Goal: Information Seeking & Learning: Compare options

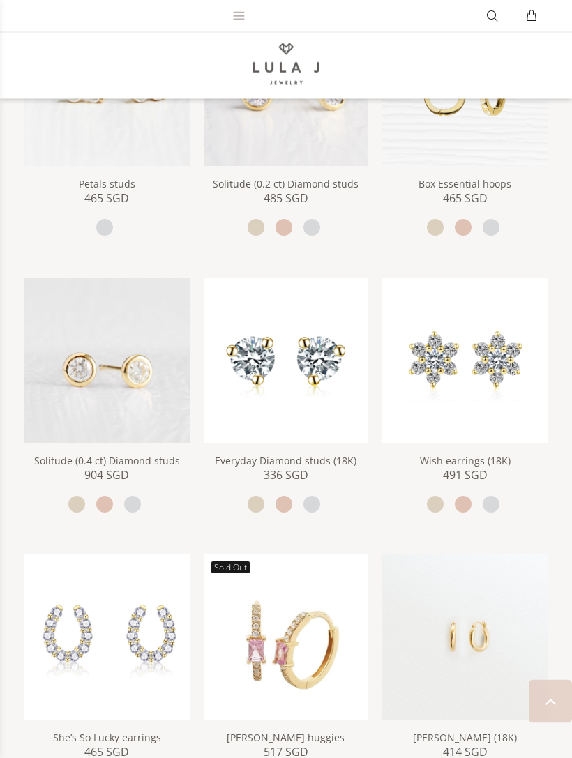
scroll to position [634, 0]
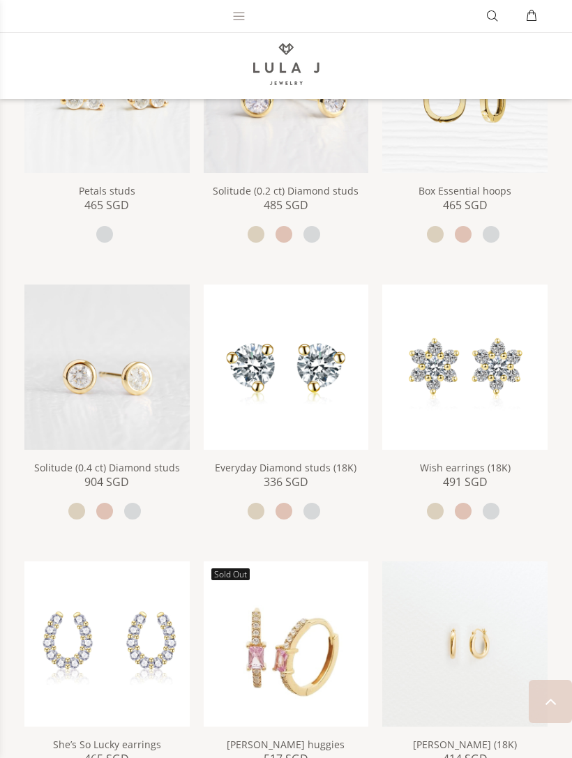
click at [457, 374] on img at bounding box center [464, 367] width 165 height 165
click at [262, 348] on img at bounding box center [286, 367] width 165 height 165
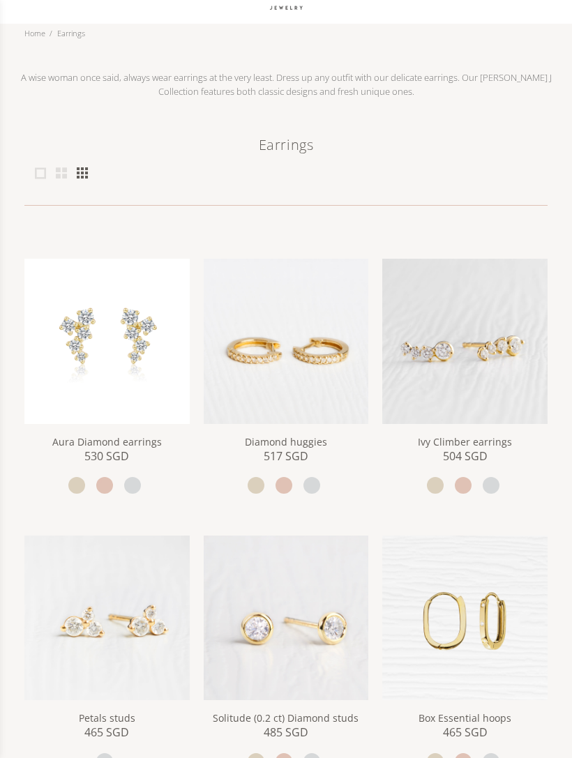
scroll to position [0, 0]
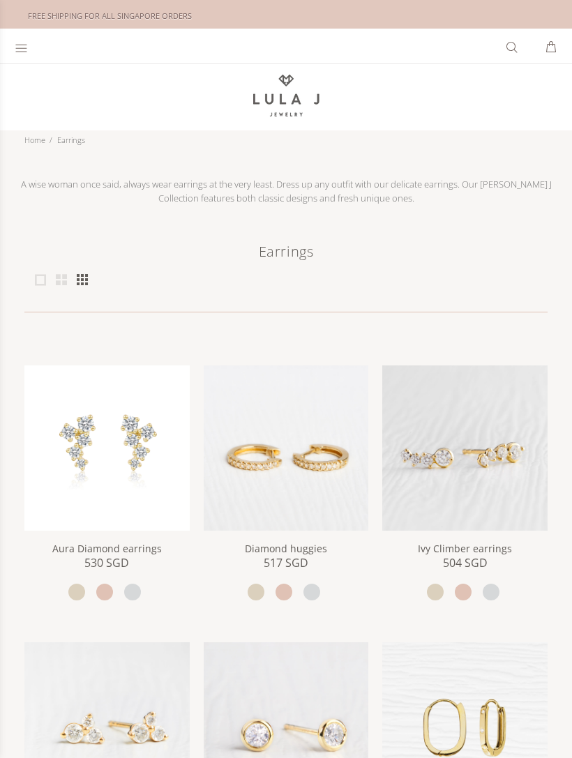
click at [20, 49] on icon at bounding box center [21, 48] width 13 height 14
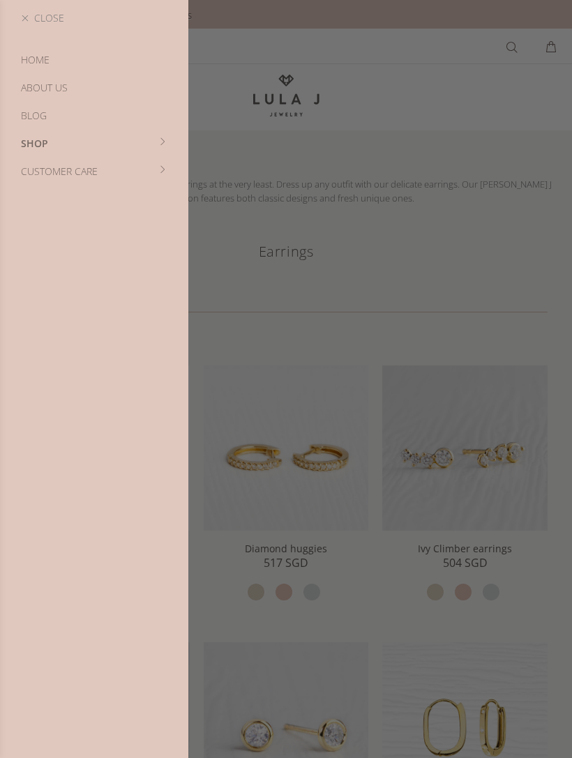
click at [31, 151] on link "SHOP" at bounding box center [94, 144] width 188 height 28
click at [36, 115] on link "Bestsellers" at bounding box center [94, 116] width 188 height 28
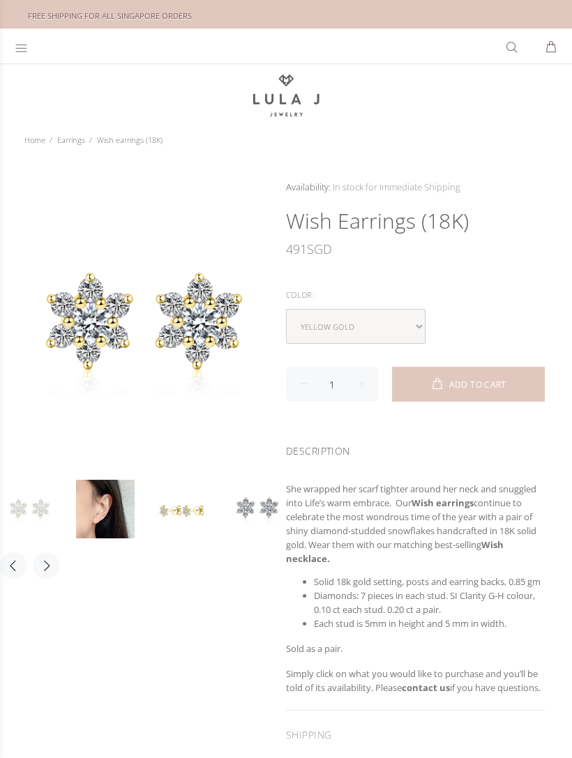
click at [84, 503] on link at bounding box center [105, 509] width 59 height 59
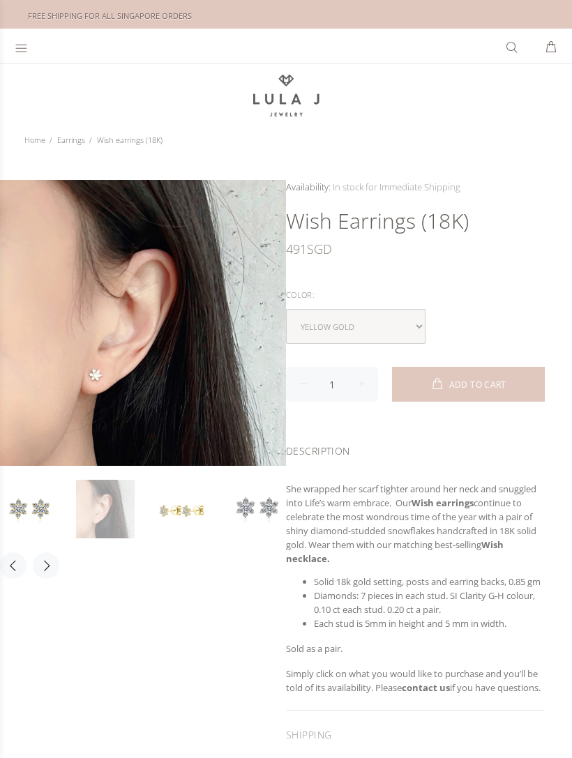
click at [266, 513] on link at bounding box center [257, 509] width 59 height 59
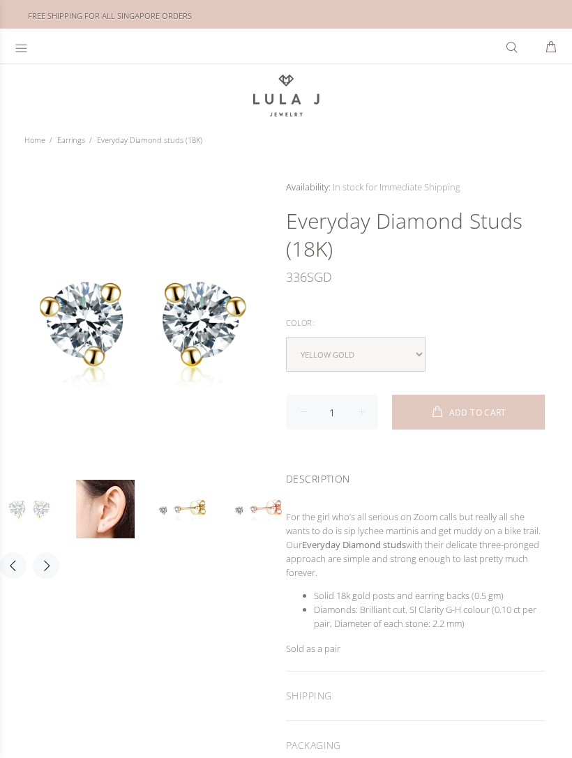
click at [118, 530] on link at bounding box center [105, 509] width 59 height 59
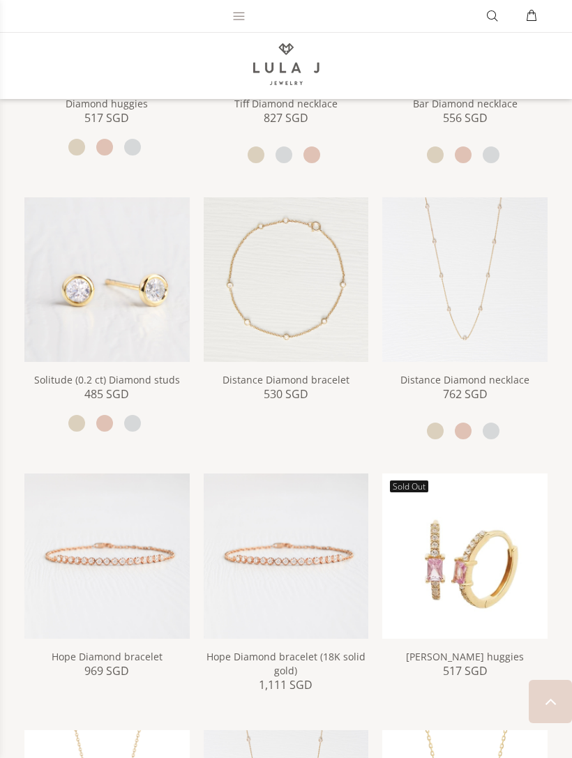
scroll to position [374, 0]
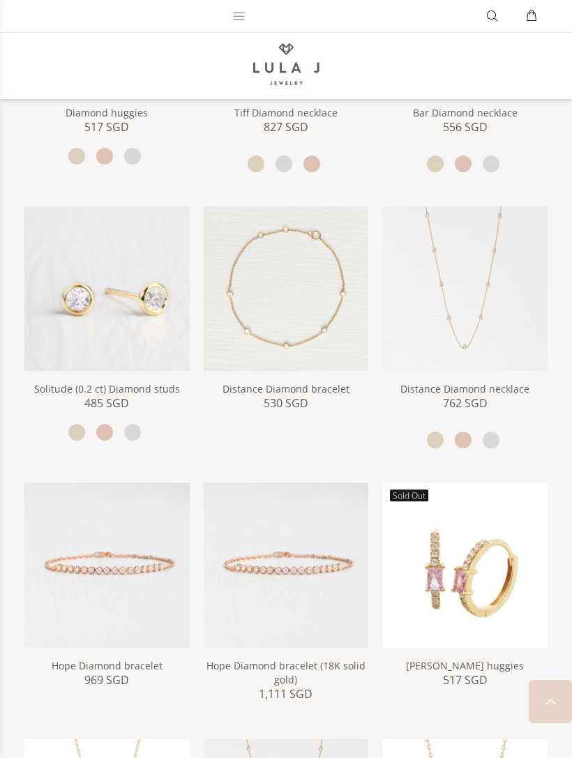
click at [74, 303] on img at bounding box center [106, 288] width 165 height 165
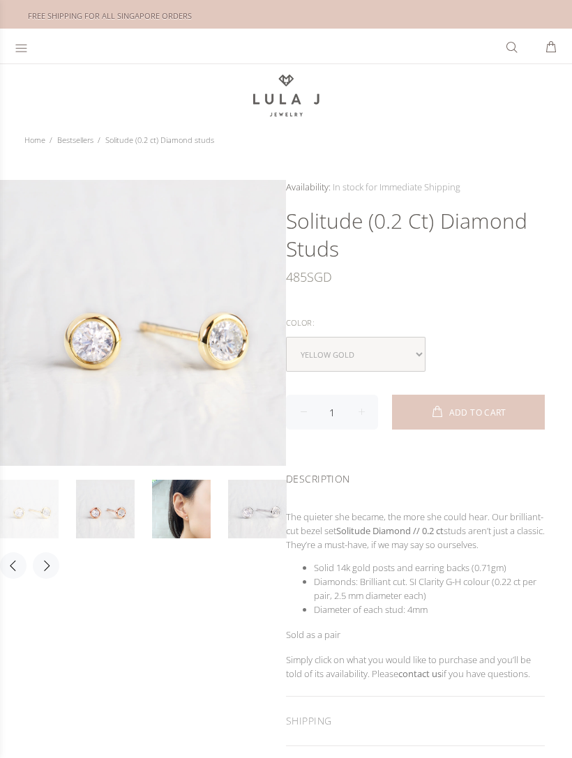
click at [174, 510] on link at bounding box center [181, 509] width 59 height 59
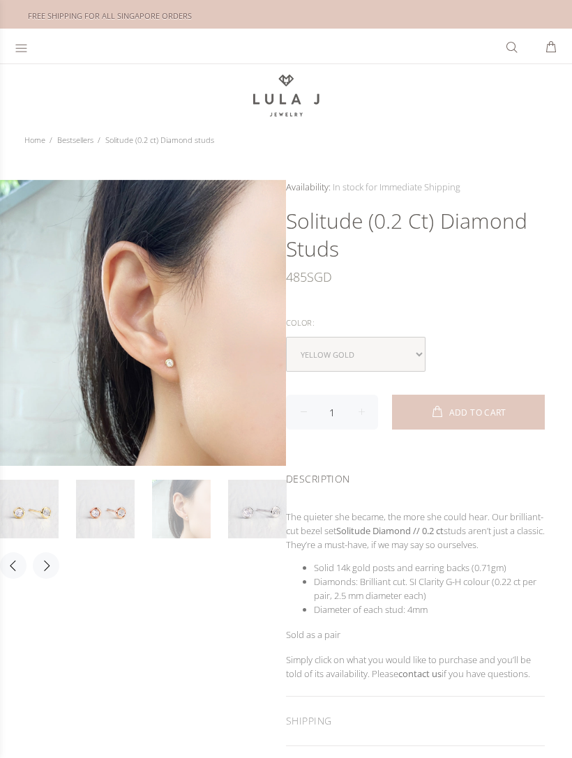
click at [89, 481] on link at bounding box center [105, 509] width 59 height 59
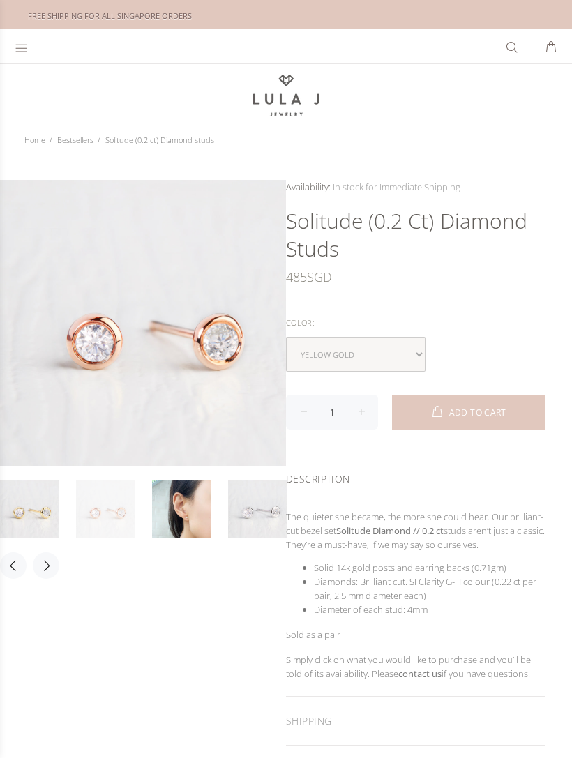
click at [31, 495] on link at bounding box center [29, 509] width 59 height 59
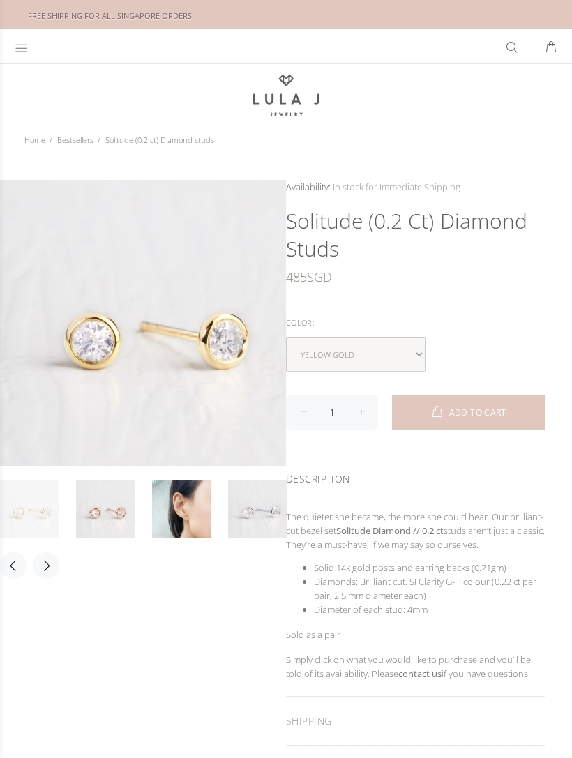
click at [165, 499] on link at bounding box center [181, 509] width 59 height 59
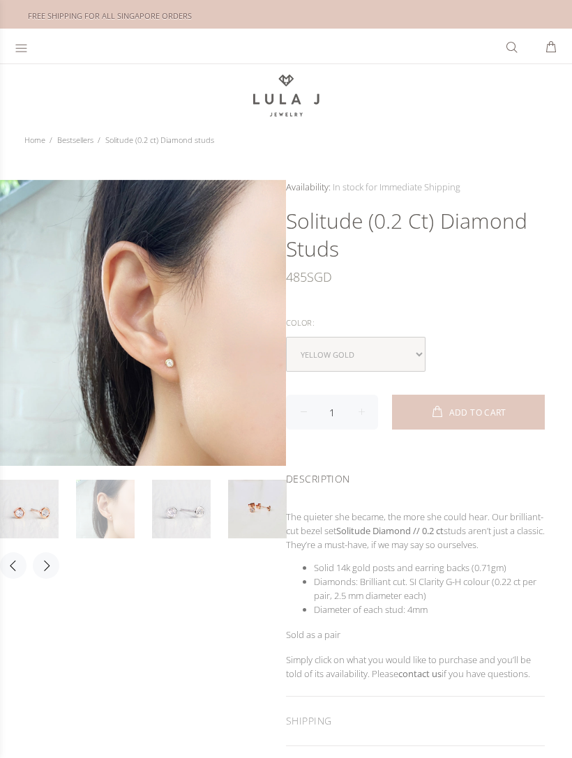
click at [247, 497] on link at bounding box center [257, 509] width 59 height 59
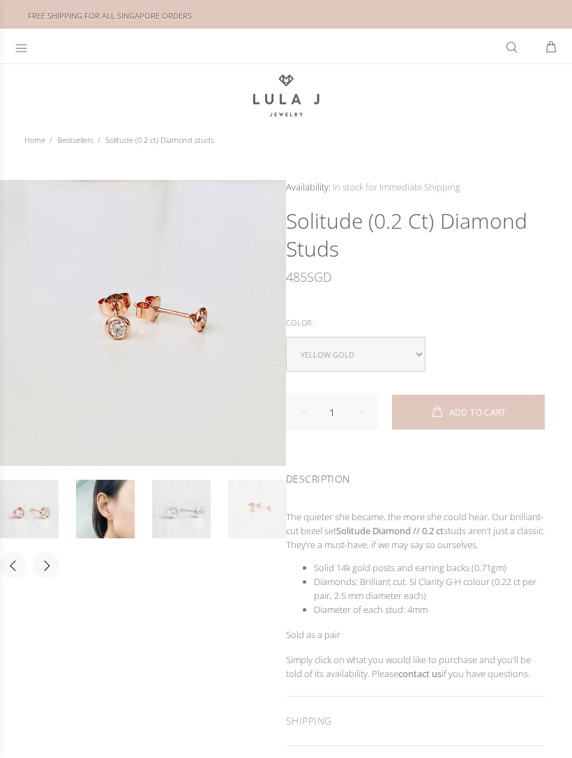
scroll to position [26, 0]
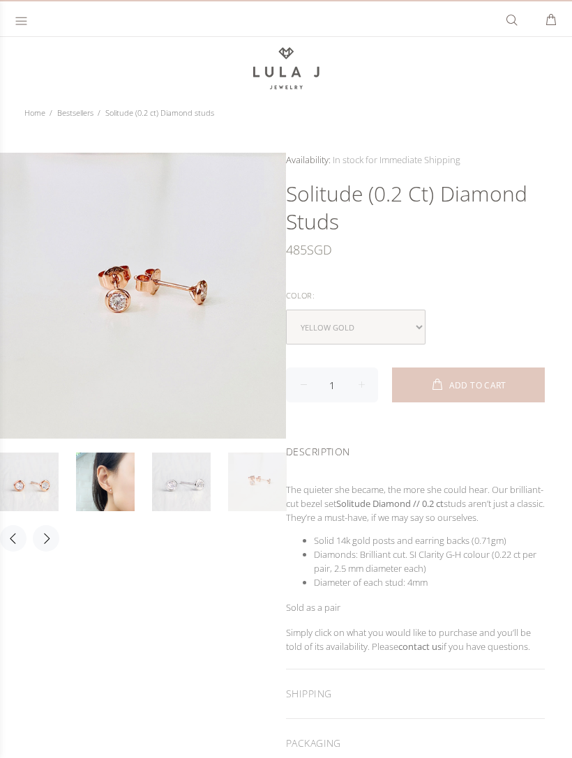
click at [554, 232] on div "Availability: In stock for Immediate Shipping Many In stock for Immediate Shipp…" at bounding box center [429, 460] width 286 height 615
click at [27, 484] on link at bounding box center [29, 482] width 59 height 59
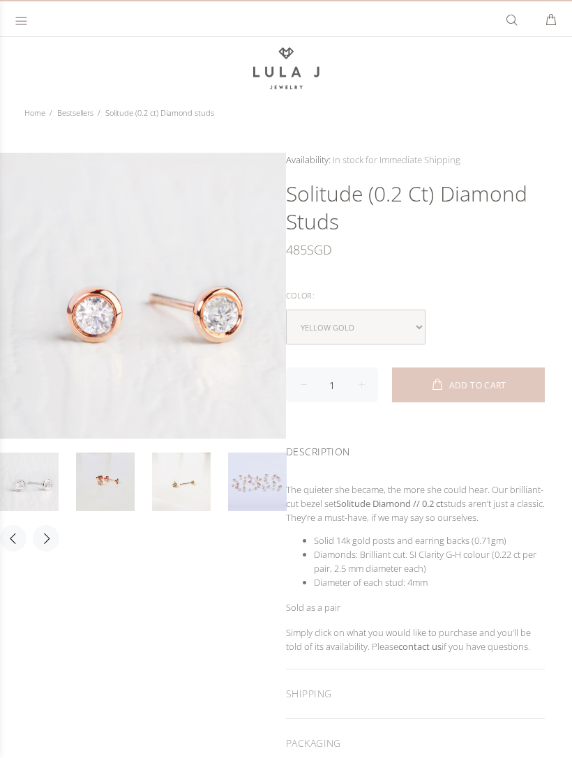
click at [272, 478] on link at bounding box center [257, 482] width 59 height 59
